Goal: Communication & Community: Answer question/provide support

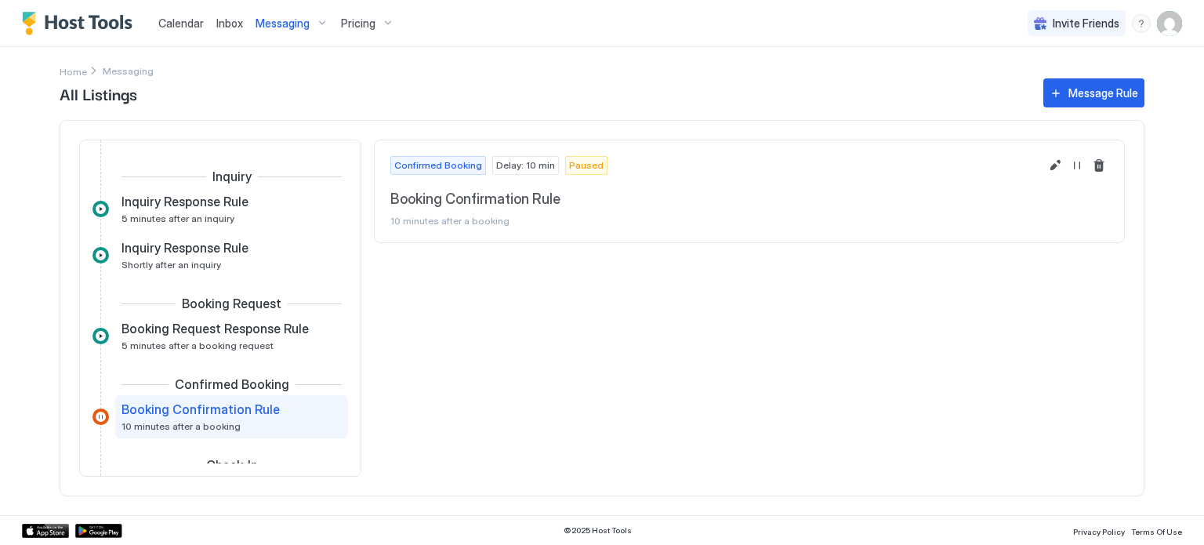
scroll to position [108, 0]
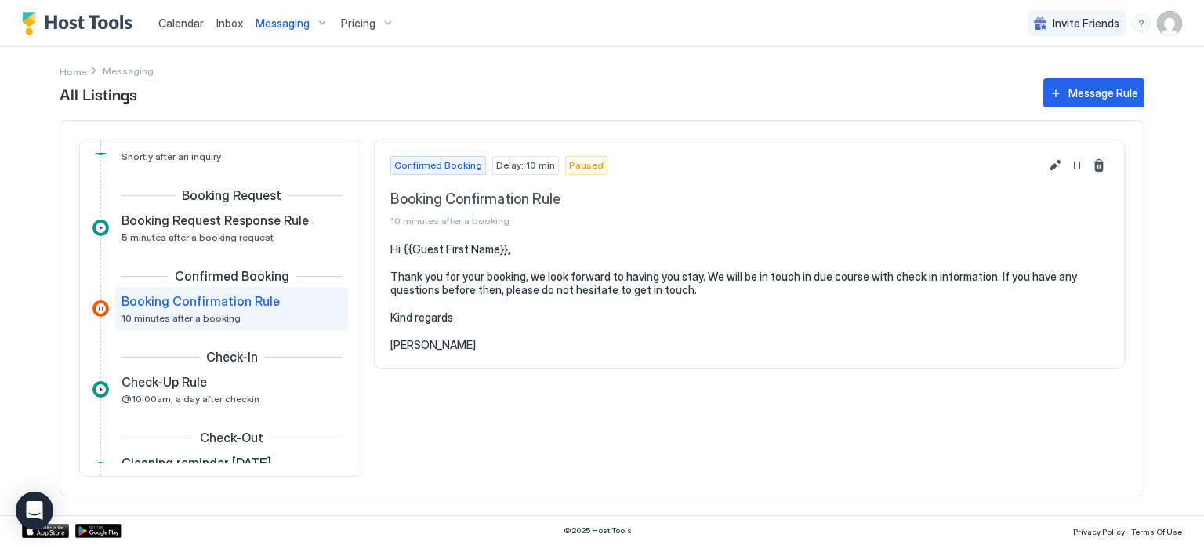
click at [346, 27] on span "Pricing" at bounding box center [358, 23] width 34 height 14
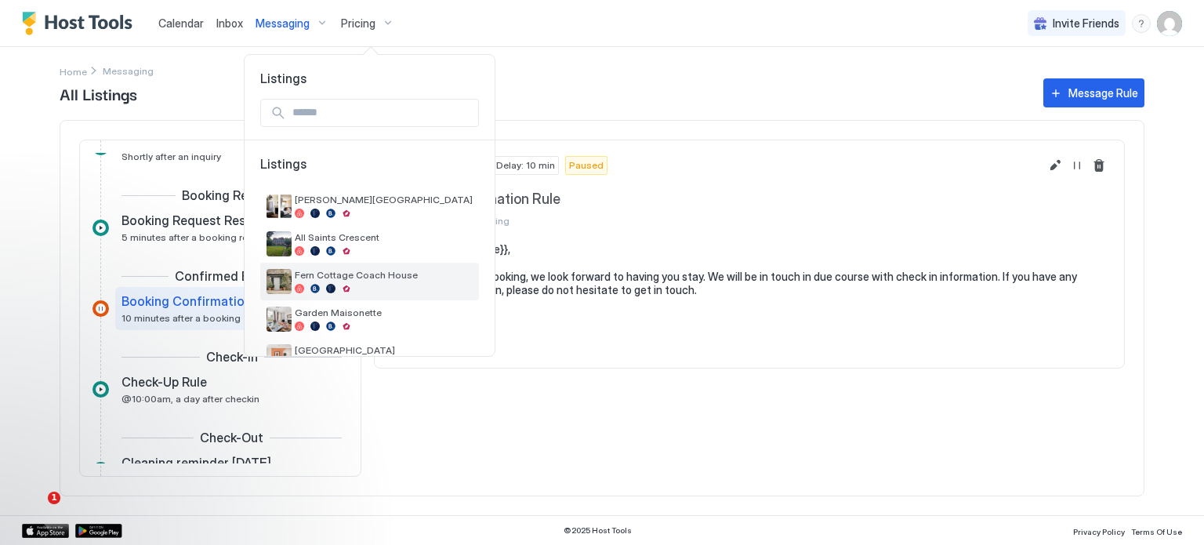
click at [404, 276] on span "Fern Cottage Coach House" at bounding box center [384, 275] width 178 height 12
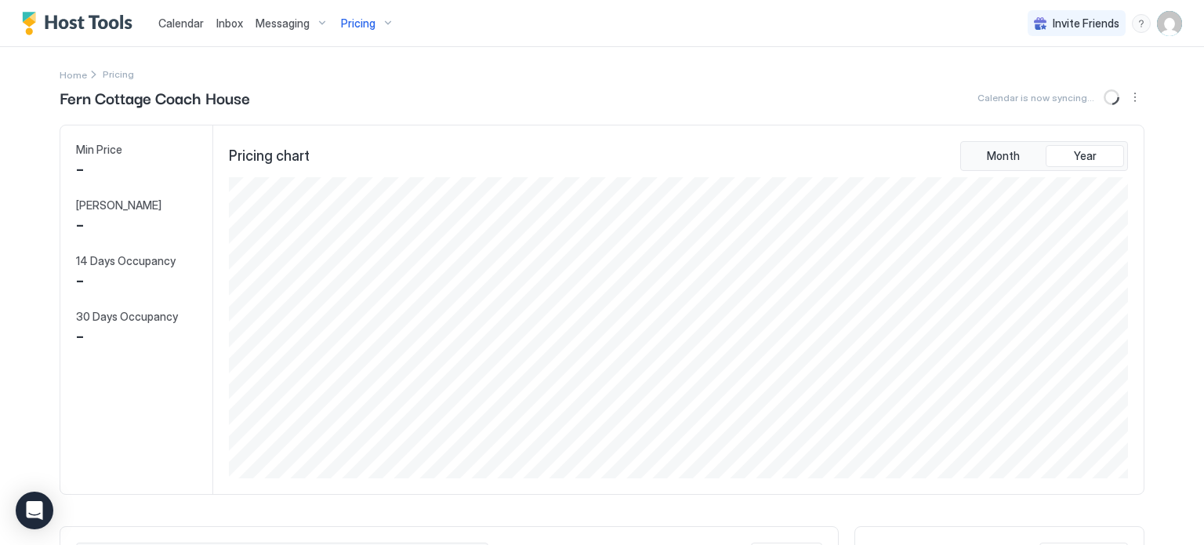
scroll to position [301, 903]
click at [234, 23] on span "Inbox" at bounding box center [229, 22] width 27 height 13
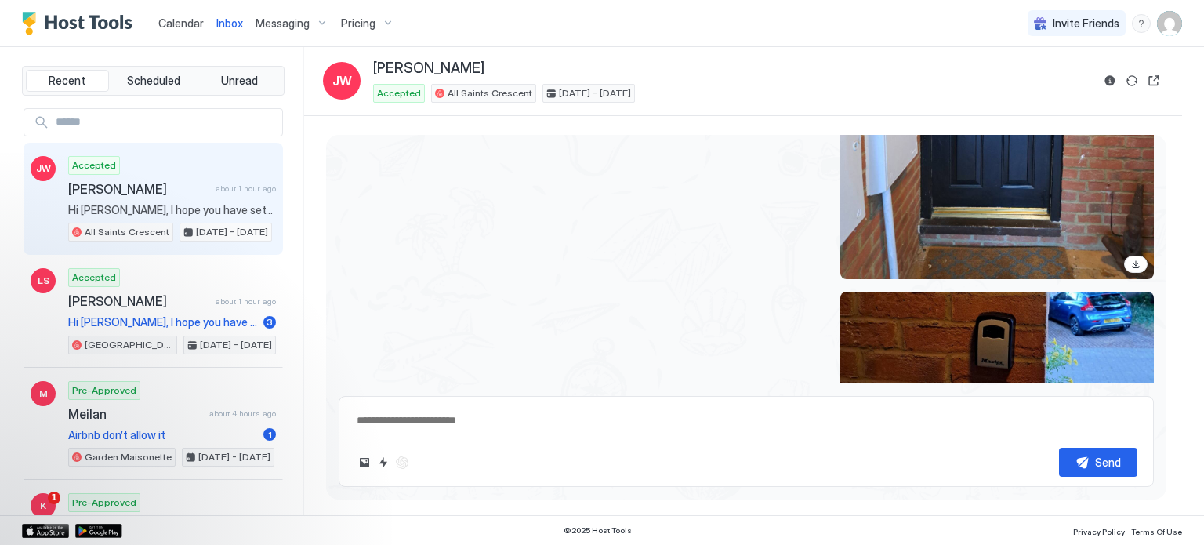
scroll to position [4439, 0]
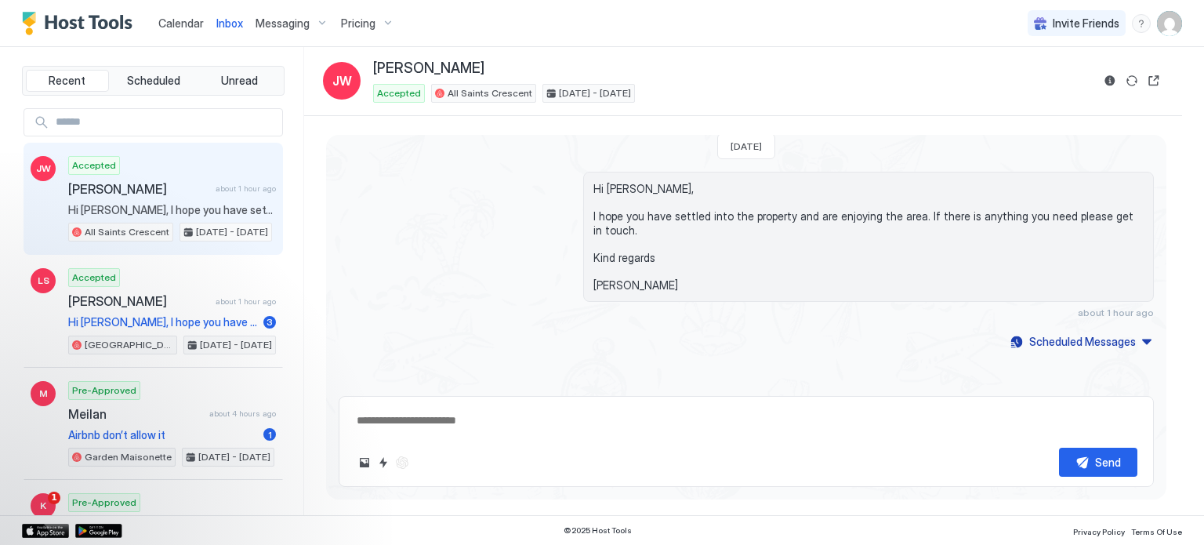
click at [1140, 27] on div "menu" at bounding box center [1141, 23] width 19 height 19
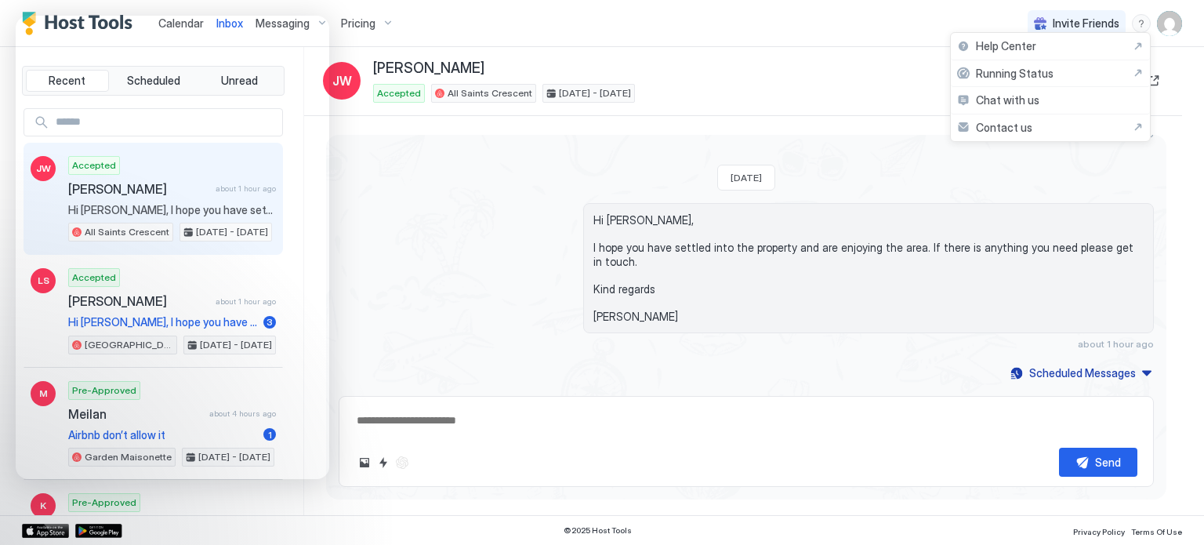
click at [453, 308] on div at bounding box center [602, 272] width 1204 height 545
click at [390, 292] on div "Hi [PERSON_NAME], I hope you have settled into the property and are enjoying th…" at bounding box center [746, 276] width 815 height 147
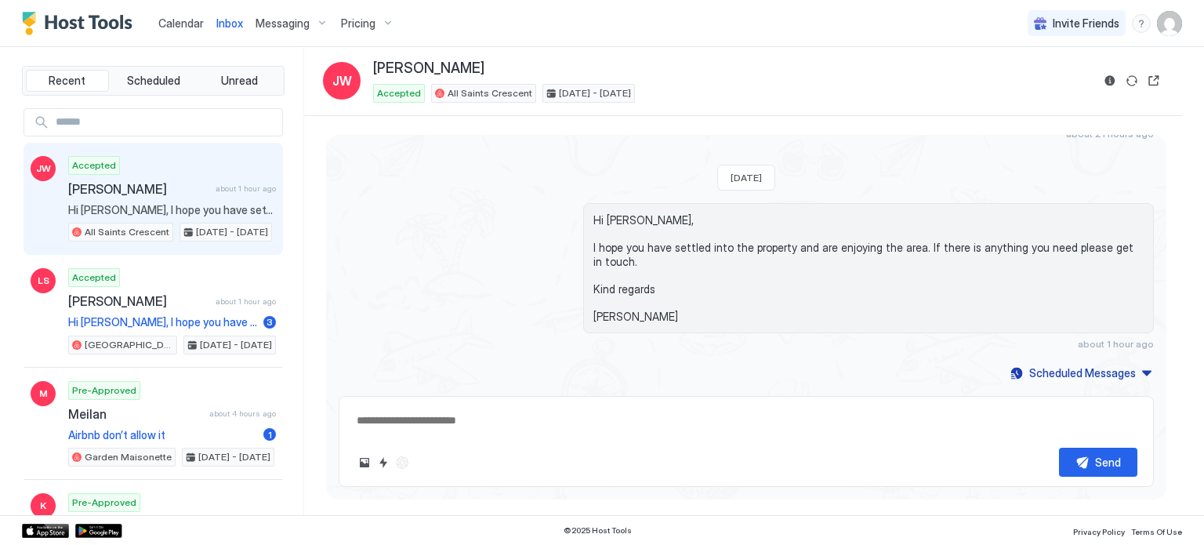
type textarea "*"
